Goal: Task Accomplishment & Management: Use online tool/utility

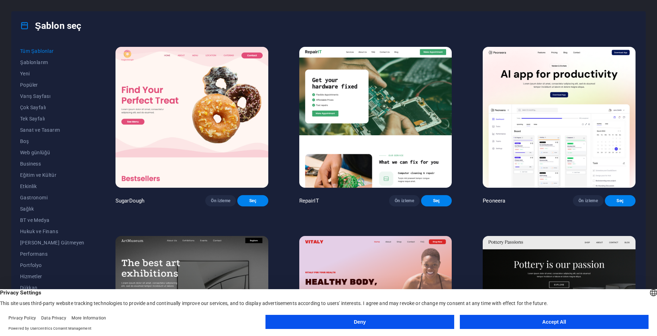
click at [499, 323] on button "Accept All" at bounding box center [554, 322] width 189 height 14
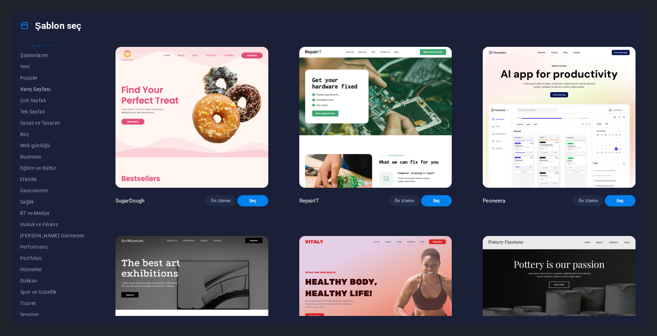
scroll to position [23, 0]
click at [33, 308] on span "Şema" at bounding box center [52, 311] width 64 height 6
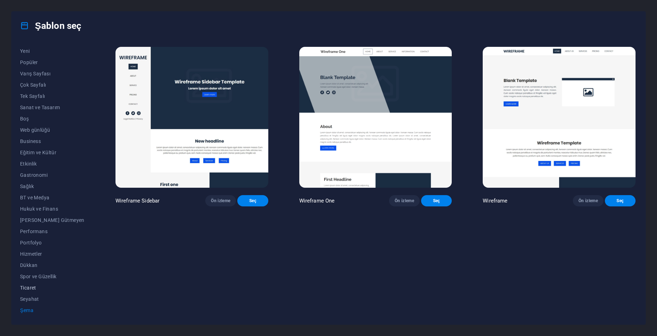
click at [37, 289] on span "Ticaret" at bounding box center [52, 288] width 64 height 6
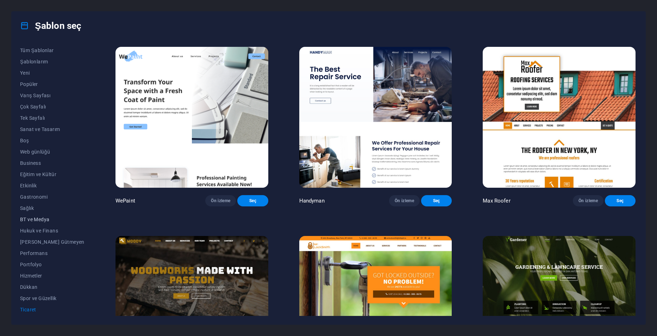
scroll to position [0, 0]
click at [48, 47] on button "Tüm Şablonlar" at bounding box center [52, 50] width 64 height 11
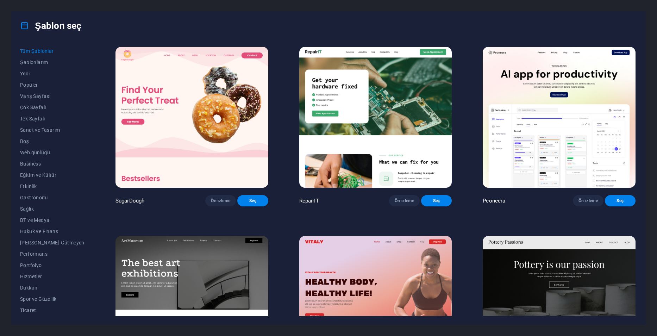
click at [378, 1] on div "Şablon seç Tüm Şablonlar Şablonlarım Yeni Popüler Varış Sayfası Çok Sayfalı Tek…" at bounding box center [328, 168] width 657 height 336
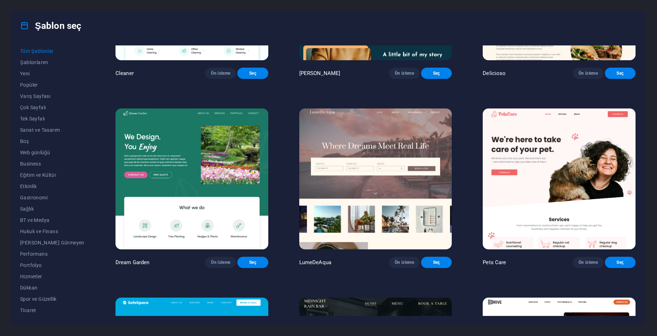
scroll to position [1656, 0]
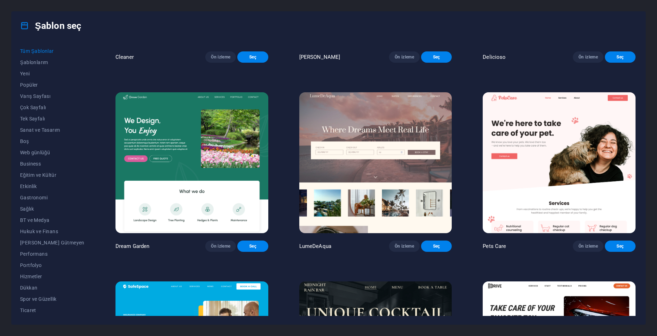
click at [653, 141] on div "Şablon seç Tüm Şablonlar Şablonlarım Yeni Popüler Varış Sayfası Çok Sayfalı Tek…" at bounding box center [328, 168] width 657 height 336
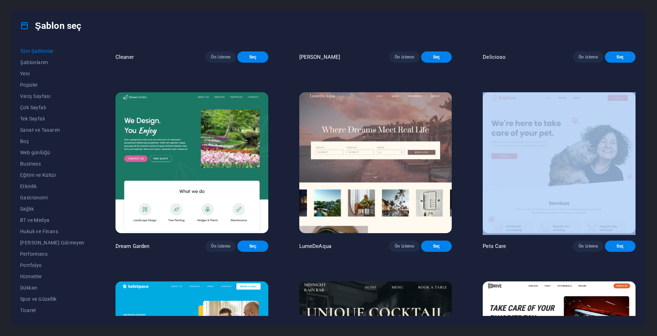
click at [653, 141] on div "Şablon seç Tüm Şablonlar Şablonlarım Yeni Popüler Varış Sayfası Çok Sayfalı Tek…" at bounding box center [328, 168] width 657 height 336
click at [653, 143] on div "Şablon seç Tüm Şablonlar Şablonlarım Yeni Popüler Varış Sayfası Çok Sayfalı Tek…" at bounding box center [328, 168] width 657 height 336
click at [429, 249] on span "Seç" at bounding box center [436, 246] width 19 height 6
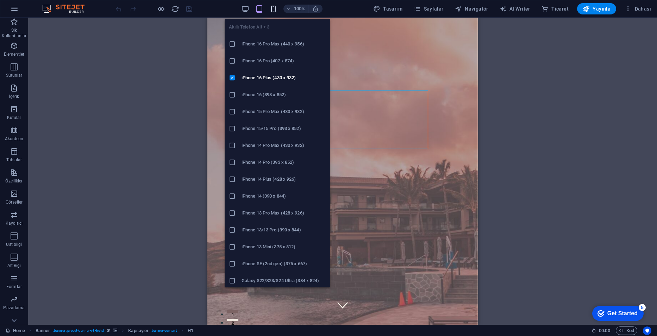
click at [0, 0] on icon "button" at bounding box center [0, 0] width 0 height 0
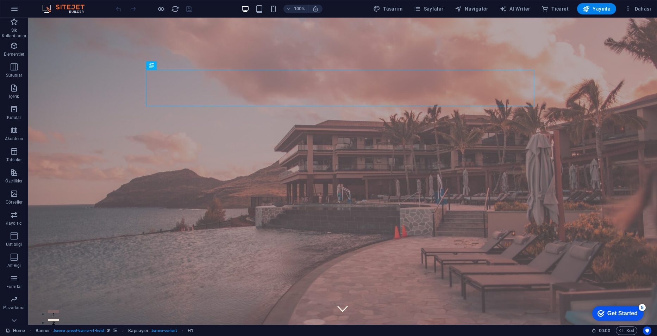
click at [0, 0] on div "100% Tasarım Sayfalar Navigatör AI Writer Ticaret Yayınla Dahası" at bounding box center [0, 0] width 0 height 0
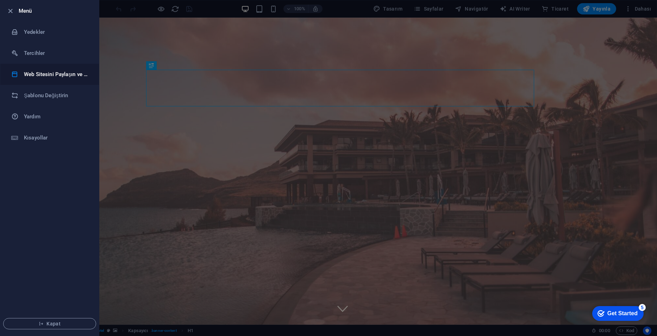
click at [0, 0] on h6 "Web Sitesini Paylaşın ve Kopyalayın" at bounding box center [0, 0] width 0 height 0
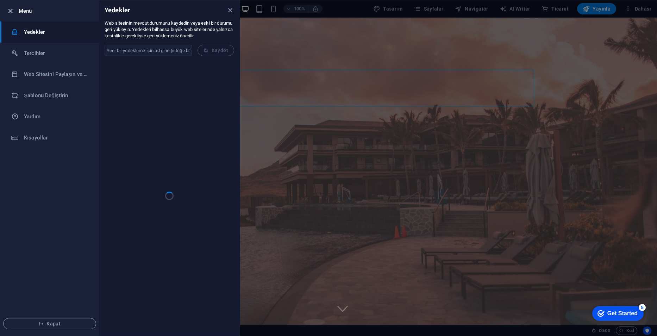
click at [0, 0] on icon "button" at bounding box center [0, 0] width 0 height 0
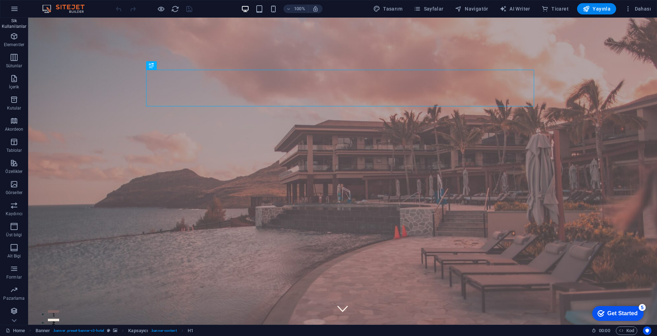
scroll to position [31, 0]
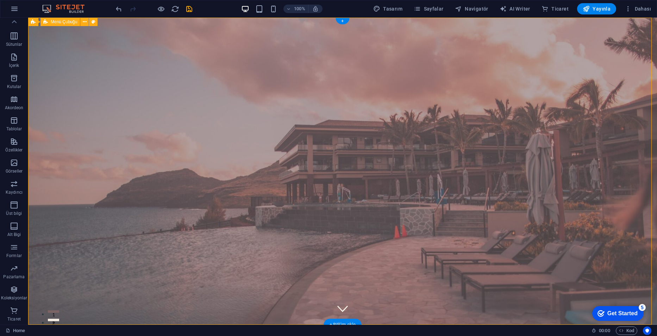
click at [338, 325] on div "Home Suites Experiences Contact" at bounding box center [342, 342] width 629 height 35
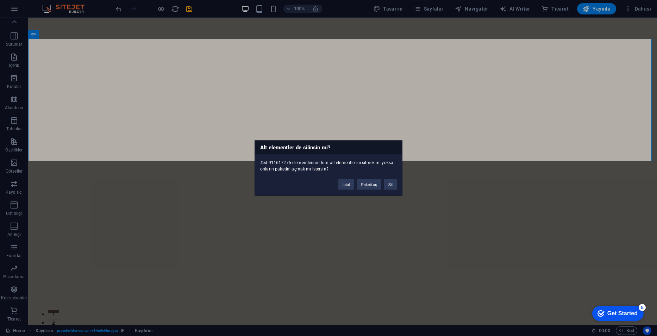
click at [327, 125] on div "Alt elementler de silinsin mi? #ed-911617275 elementlerinin tüm alt elementleri…" at bounding box center [328, 168] width 657 height 336
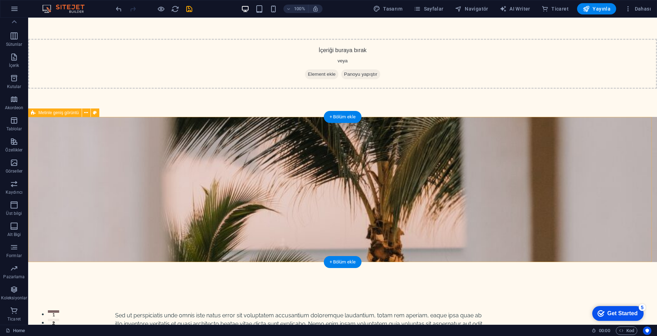
click at [575, 202] on div "Sed ut perspiciatis unde omnis iste natus error sit voluptatem accusantium dolo…" at bounding box center [342, 258] width 629 height 283
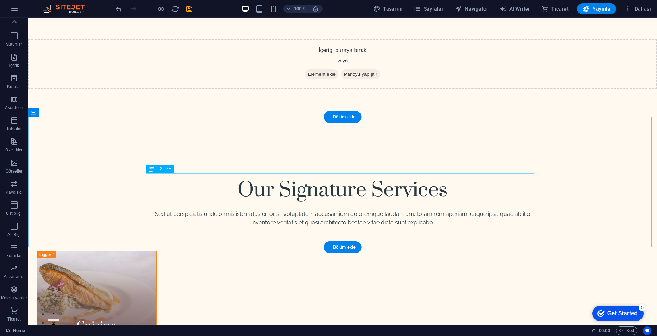
click at [394, 182] on div "Our Signature Services" at bounding box center [343, 188] width 388 height 31
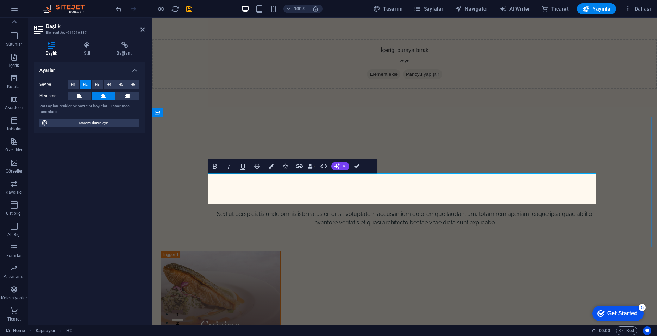
click at [581, 161] on div "​ Sed ut perspiciatis unde omnis iste natus error sit voluptatem accusantium do…" at bounding box center [404, 178] width 505 height 122
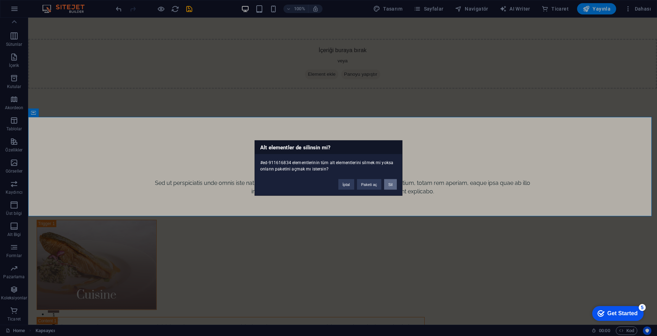
click at [394, 187] on button "Sil" at bounding box center [390, 184] width 13 height 11
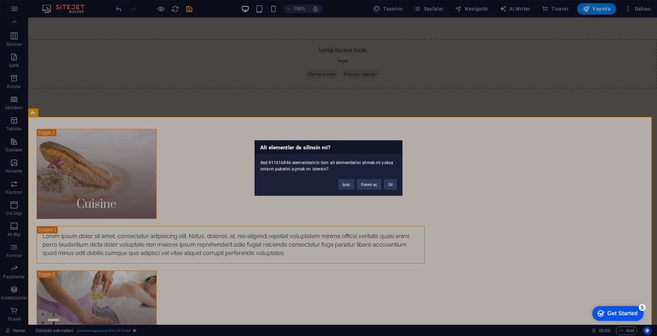
click at [398, 185] on div "İptal Paketi aç Sil" at bounding box center [367, 181] width 69 height 18
click at [395, 185] on button "Sil" at bounding box center [390, 184] width 13 height 11
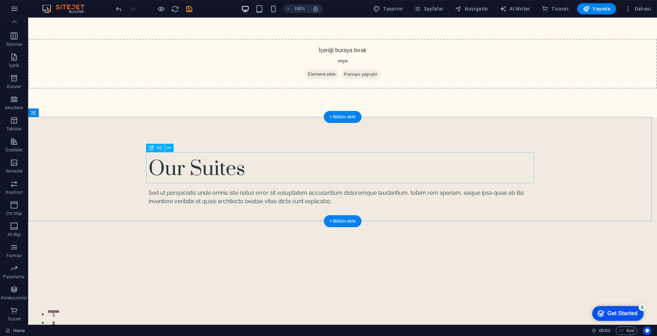
click at [413, 170] on div "Our Suites" at bounding box center [343, 167] width 388 height 31
click at [526, 206] on div "Our Suites Sed ut perspiciatis unde omnis iste natus error sit voluptatem accus…" at bounding box center [342, 165] width 629 height 96
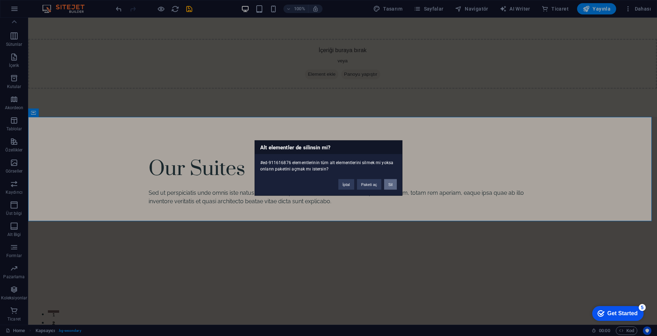
click at [396, 187] on button "Sil" at bounding box center [390, 184] width 13 height 11
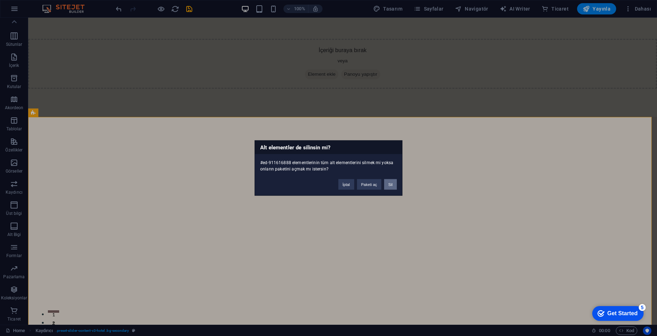
drag, startPoint x: 390, startPoint y: 183, endPoint x: 393, endPoint y: 166, distance: 17.8
click at [390, 183] on button "Sil" at bounding box center [390, 184] width 13 height 11
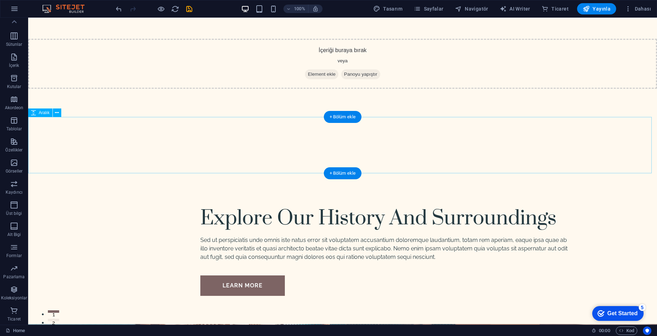
click at [496, 149] on div at bounding box center [342, 145] width 629 height 56
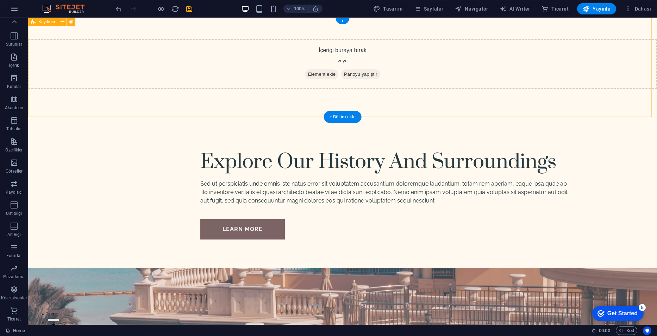
click at [286, 99] on div "İçeriği buraya bırak veya Element ekle Panoyu yapıştır" at bounding box center [342, 67] width 629 height 99
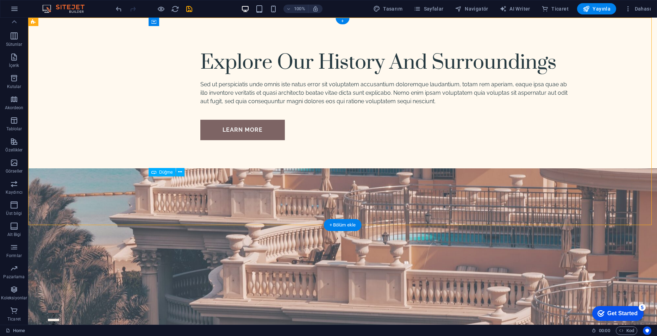
click at [302, 140] on div "learn more" at bounding box center [385, 130] width 370 height 20
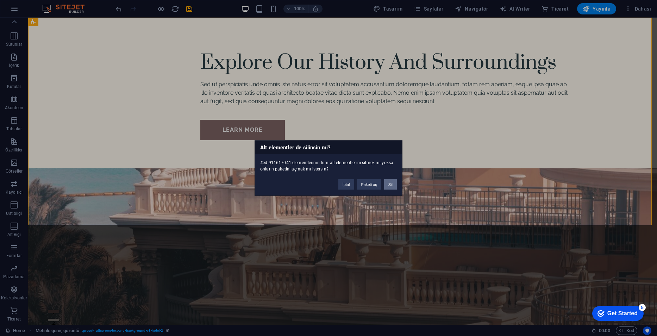
click at [391, 186] on button "Sil" at bounding box center [390, 184] width 13 height 11
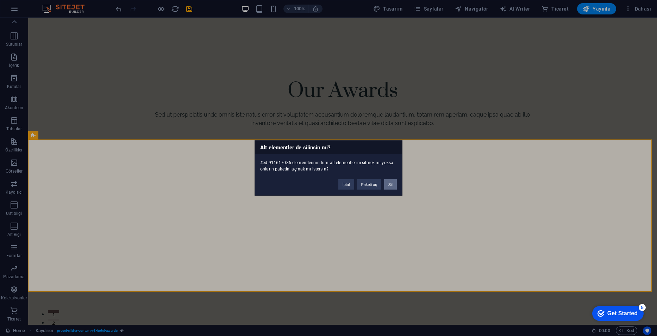
click at [392, 182] on button "Sil" at bounding box center [390, 184] width 13 height 11
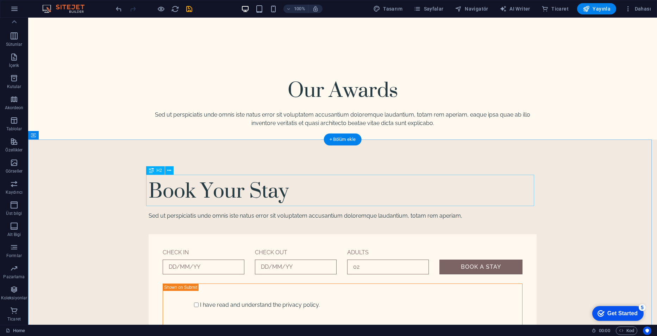
click at [392, 185] on div "Book Your Stay" at bounding box center [343, 190] width 388 height 31
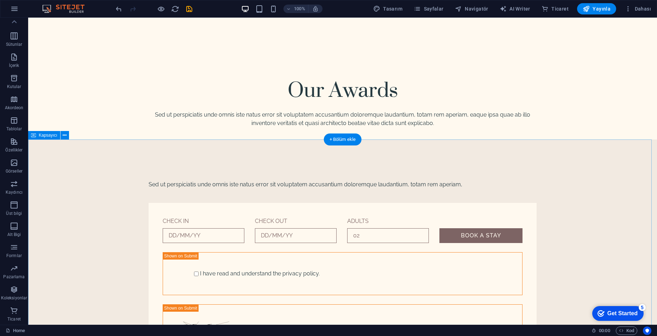
click at [431, 186] on div "Sed ut perspiciatis unde omnis iste natus error sit voluptatem accusantium dolo…" at bounding box center [342, 294] width 629 height 308
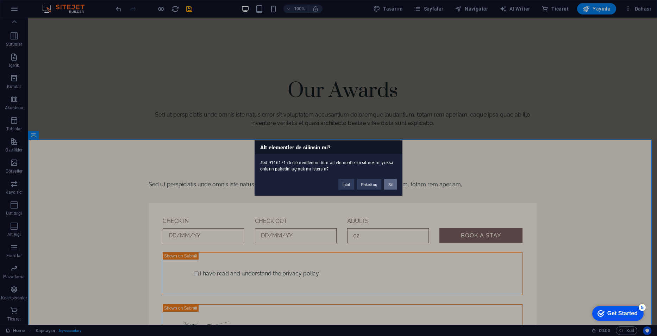
click at [390, 182] on button "Sil" at bounding box center [390, 184] width 13 height 11
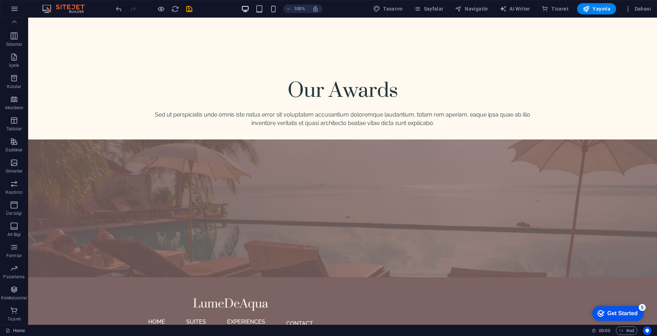
click at [394, 182] on figure at bounding box center [342, 209] width 629 height 138
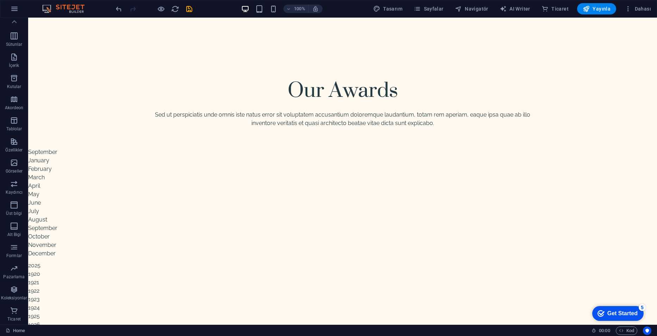
click at [305, 94] on div "Our Awards" at bounding box center [343, 89] width 388 height 31
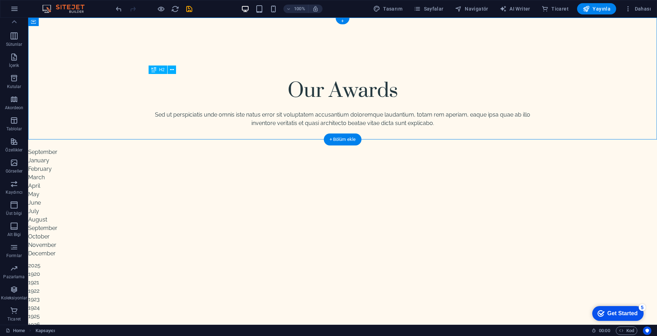
click at [305, 94] on div "Our Awards" at bounding box center [343, 89] width 388 height 31
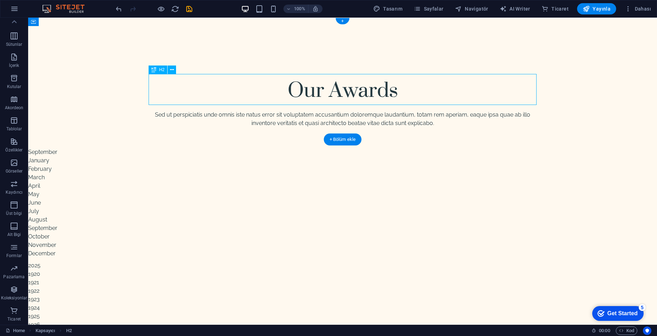
drag, startPoint x: 245, startPoint y: 96, endPoint x: 237, endPoint y: 101, distance: 9.4
click at [241, 98] on div "Our Awards" at bounding box center [343, 89] width 388 height 31
click at [132, 113] on div "Our Awards Sed ut perspiciatis unde omnis iste natus error sit voluptatem accus…" at bounding box center [342, 79] width 629 height 122
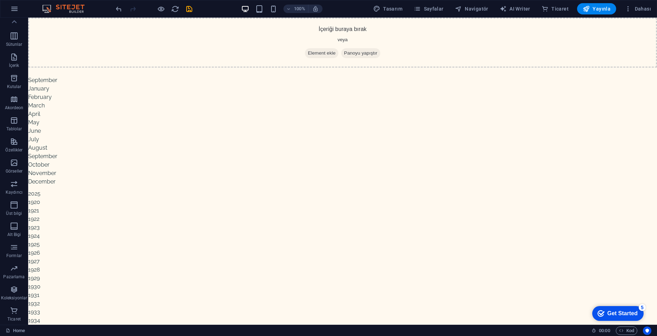
click at [235, 46] on div "İçeriği buraya bırak veya Element ekle Panoyu yapıştır" at bounding box center [342, 43] width 629 height 50
click at [318, 49] on span "Element ekle" at bounding box center [321, 53] width 33 height 10
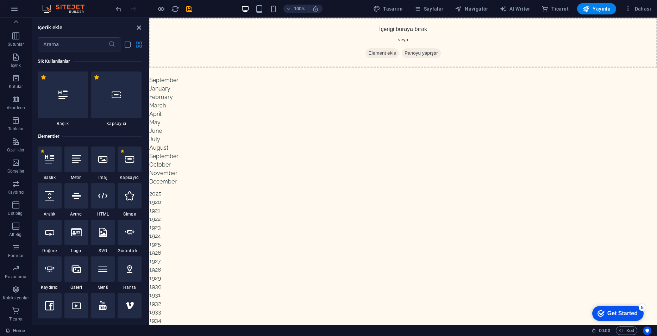
drag, startPoint x: 136, startPoint y: 27, endPoint x: 240, endPoint y: 32, distance: 104.4
click at [136, 27] on icon "close panel" at bounding box center [139, 28] width 8 height 8
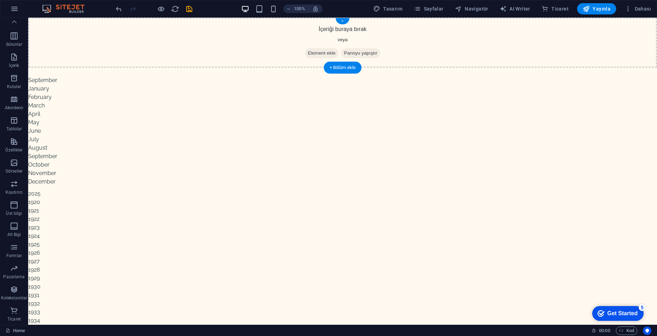
click at [341, 24] on div "+" at bounding box center [343, 21] width 14 height 6
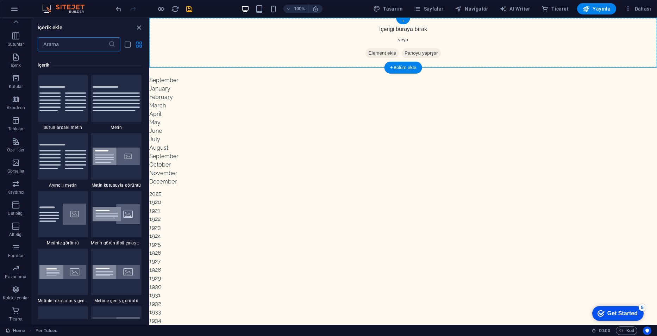
scroll to position [1233, 0]
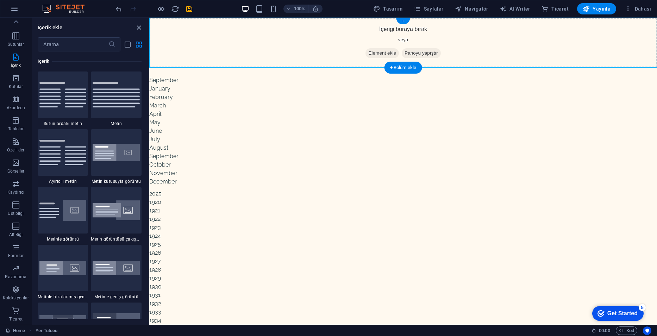
click at [444, 32] on div "İçeriği buraya bırak veya Element ekle Panoyu yapıştır" at bounding box center [403, 43] width 508 height 50
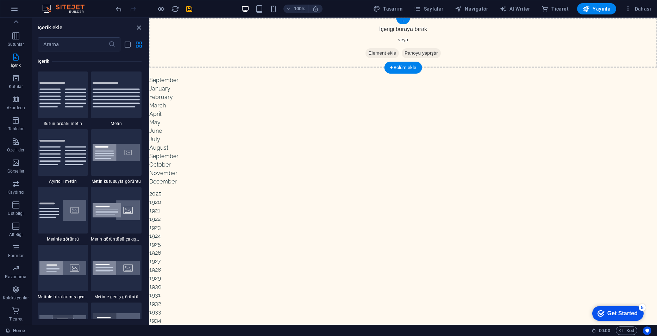
click at [447, 33] on div "İçeriği buraya bırak veya Element ekle Panoyu yapıştır" at bounding box center [403, 43] width 508 height 50
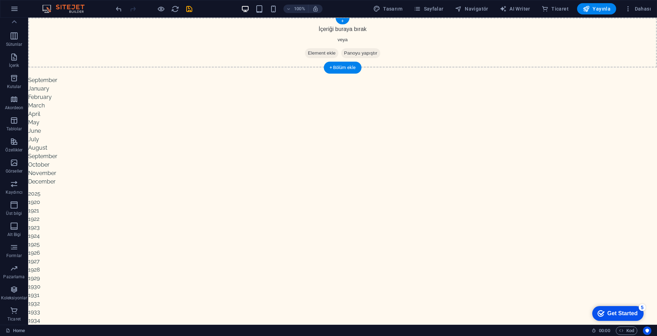
drag, startPoint x: 326, startPoint y: 33, endPoint x: 448, endPoint y: 33, distance: 121.5
click at [448, 33] on div "İçeriği buraya bırak veya Element ekle Panoyu yapıştır" at bounding box center [342, 43] width 629 height 50
click at [626, 8] on icon "button" at bounding box center [628, 8] width 7 height 7
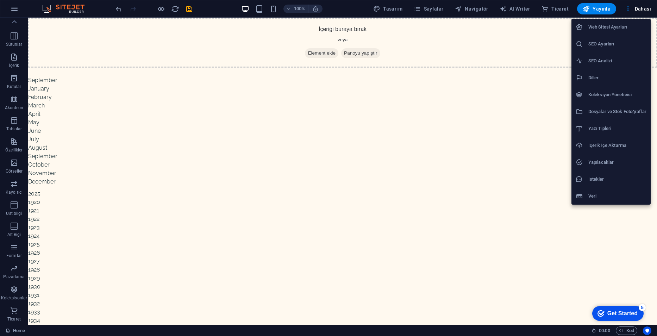
click at [616, 112] on h6 "Dosyalar ve Stok Fotoğraflar" at bounding box center [618, 111] width 58 height 8
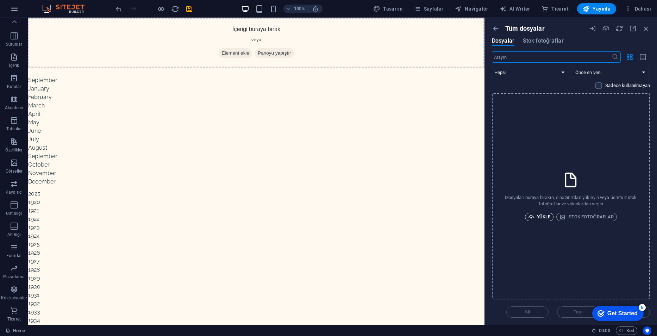
click at [539, 216] on span "Yükle" at bounding box center [539, 217] width 23 height 8
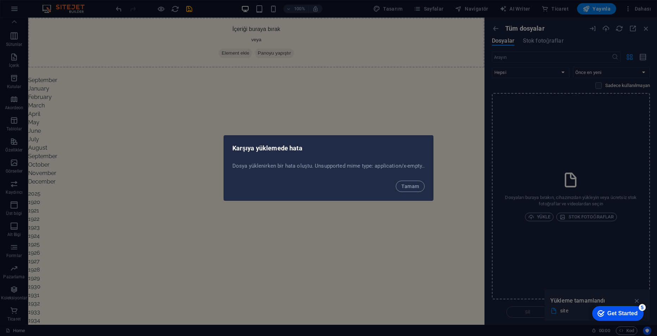
click at [409, 178] on div "Tamam" at bounding box center [329, 189] width 210 height 24
click at [410, 186] on span "Tamam" at bounding box center [411, 187] width 18 height 6
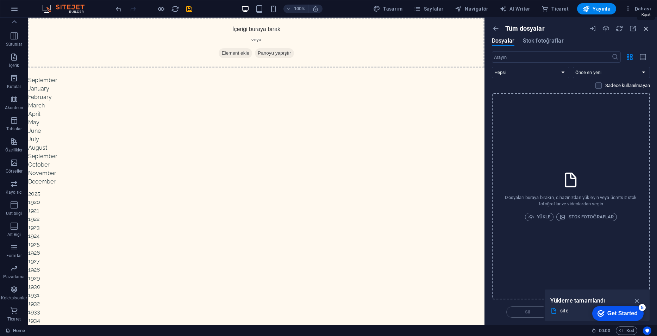
drag, startPoint x: 644, startPoint y: 25, endPoint x: 612, endPoint y: 4, distance: 38.7
click at [644, 25] on icon "button" at bounding box center [647, 29] width 8 height 8
